Goal: Transaction & Acquisition: Purchase product/service

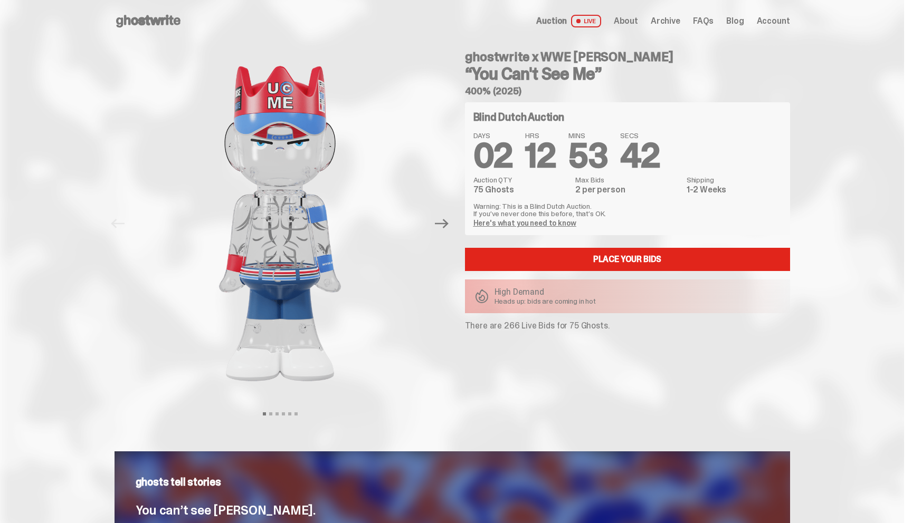
click at [129, 21] on use at bounding box center [148, 21] width 64 height 13
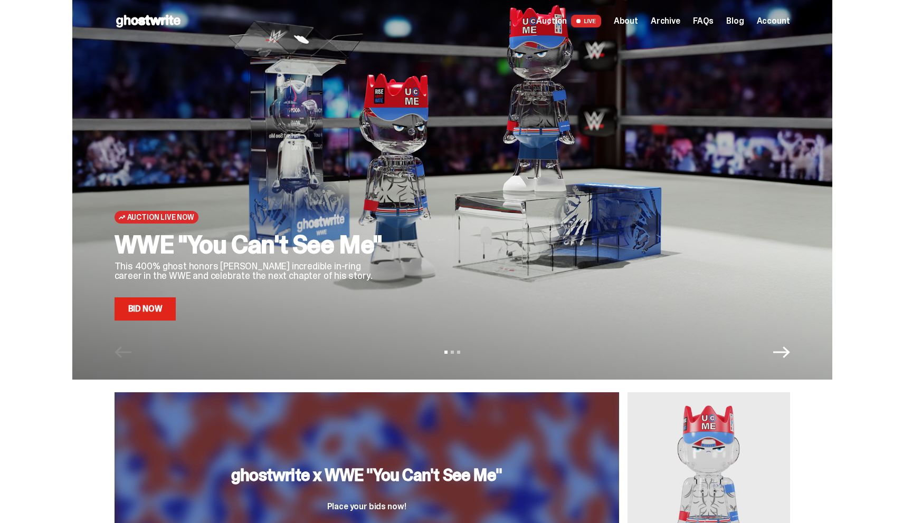
click at [150, 310] on link "Bid Now" at bounding box center [145, 309] width 62 height 23
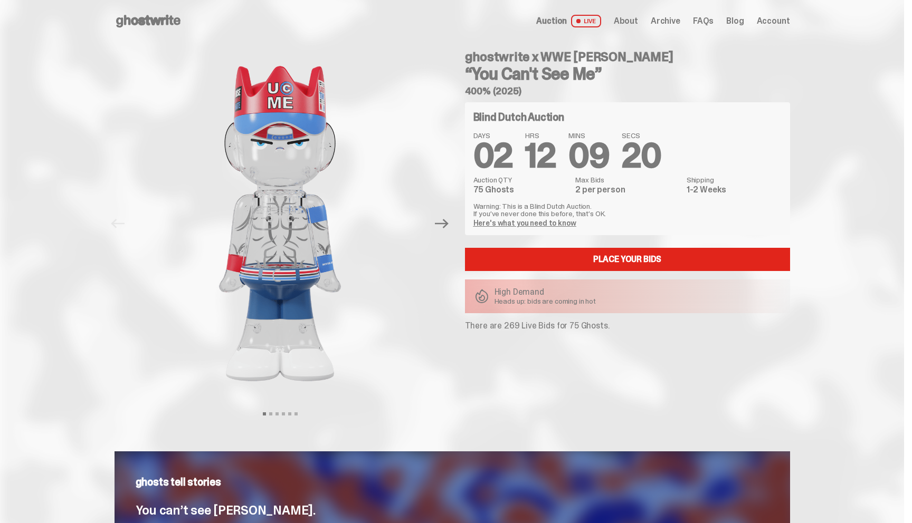
click at [124, 21] on icon at bounding box center [148, 21] width 68 height 17
